Goal: Transaction & Acquisition: Purchase product/service

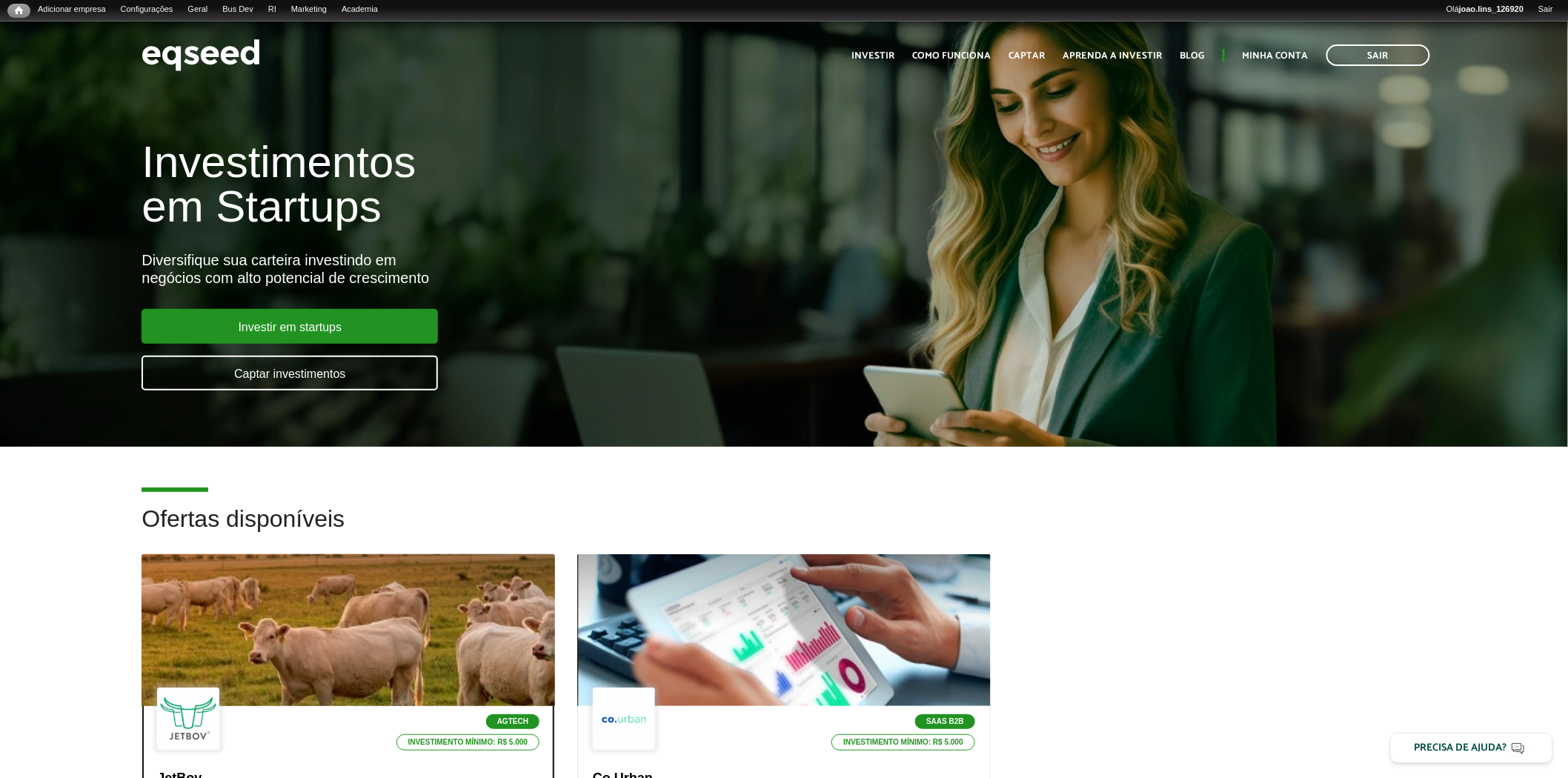
click at [271, 580] on div at bounding box center [348, 630] width 495 height 182
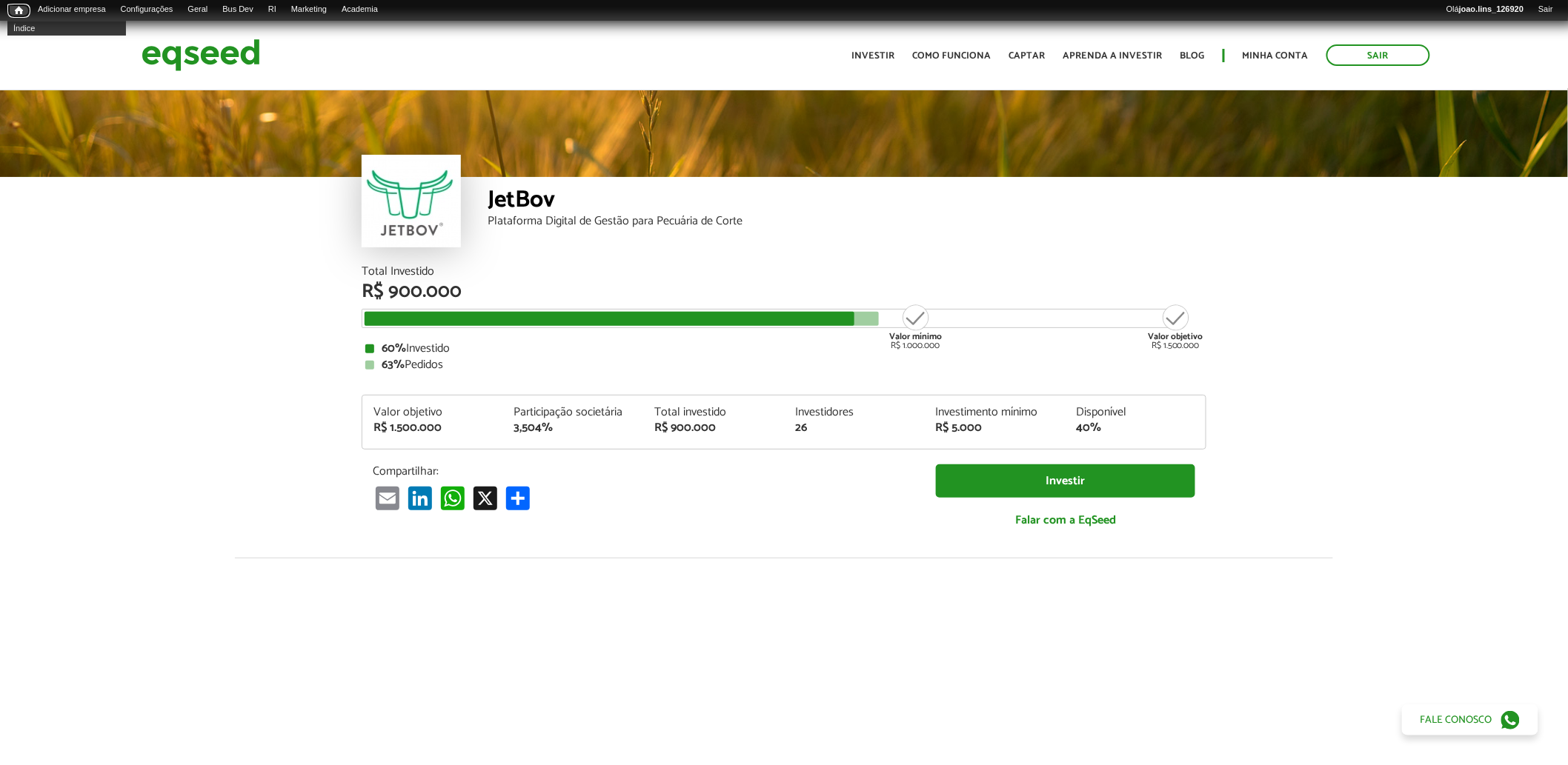
click at [21, 10] on span "Início" at bounding box center [19, 10] width 8 height 10
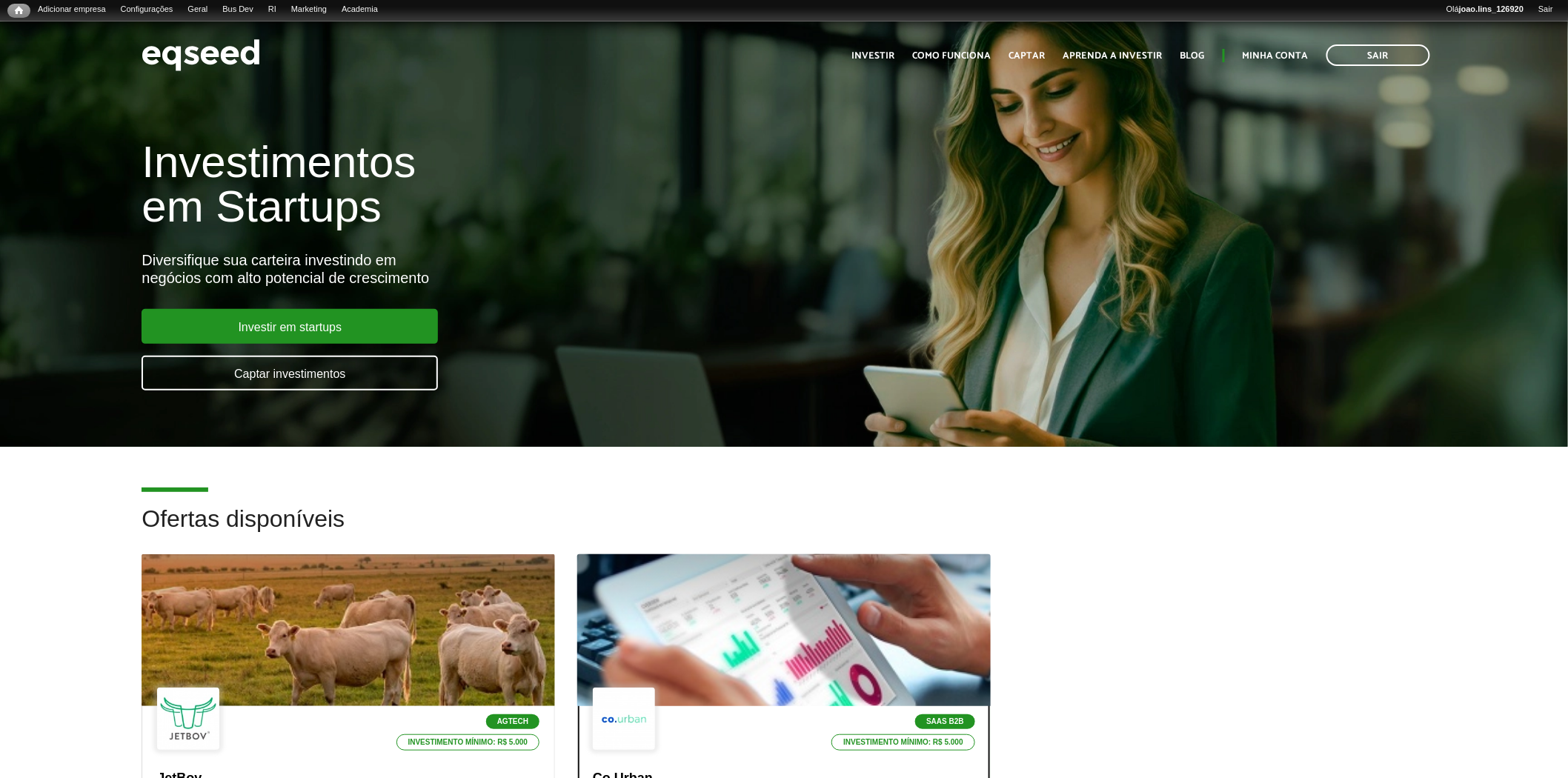
click at [747, 583] on div at bounding box center [783, 630] width 495 height 182
